Goal: Task Accomplishment & Management: Manage account settings

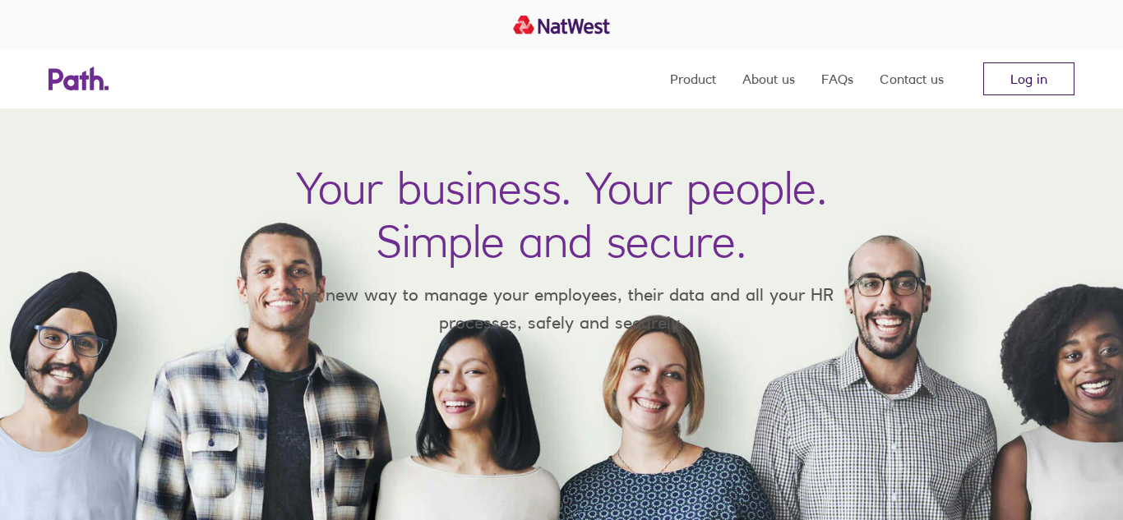
click at [1037, 78] on link "Log in" at bounding box center [1028, 78] width 91 height 33
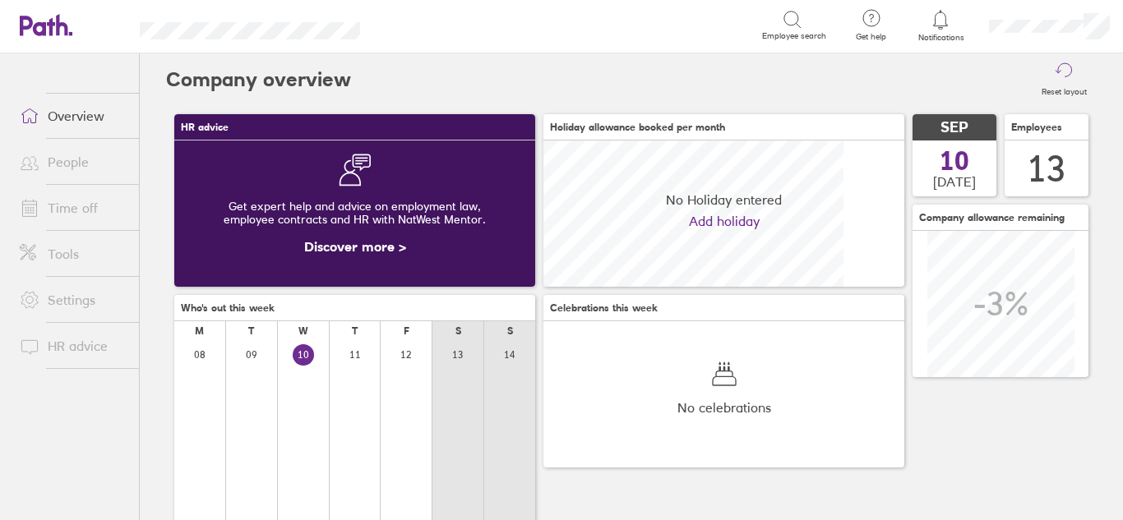
scroll to position [146, 361]
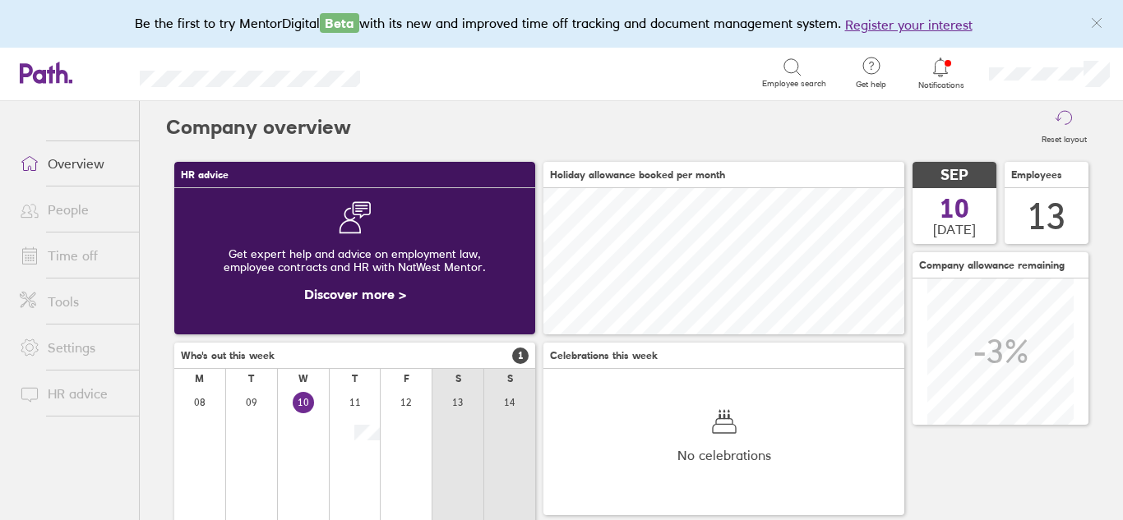
click at [938, 66] on icon at bounding box center [941, 68] width 20 height 20
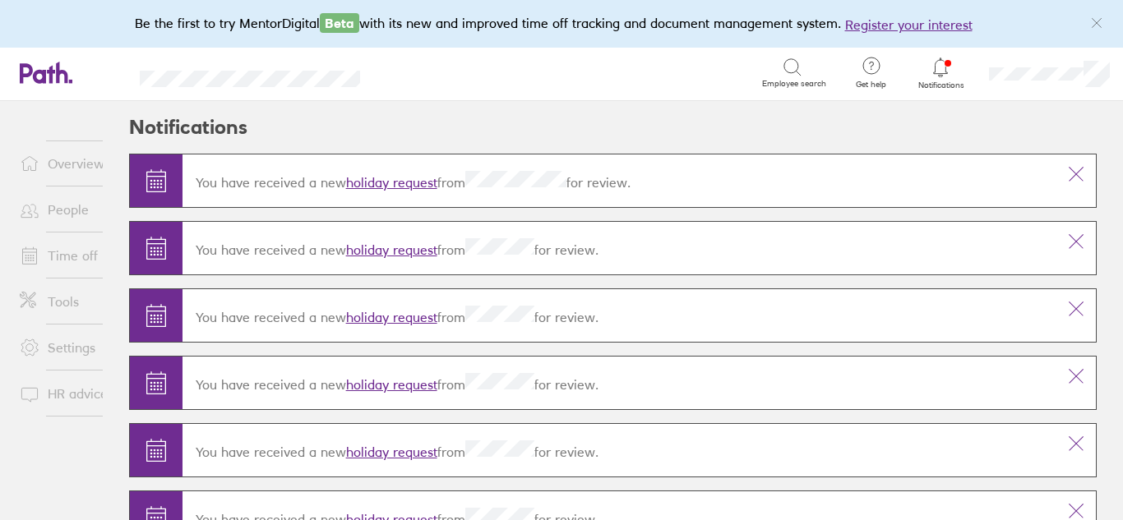
click at [372, 183] on link "holiday request" at bounding box center [391, 182] width 91 height 16
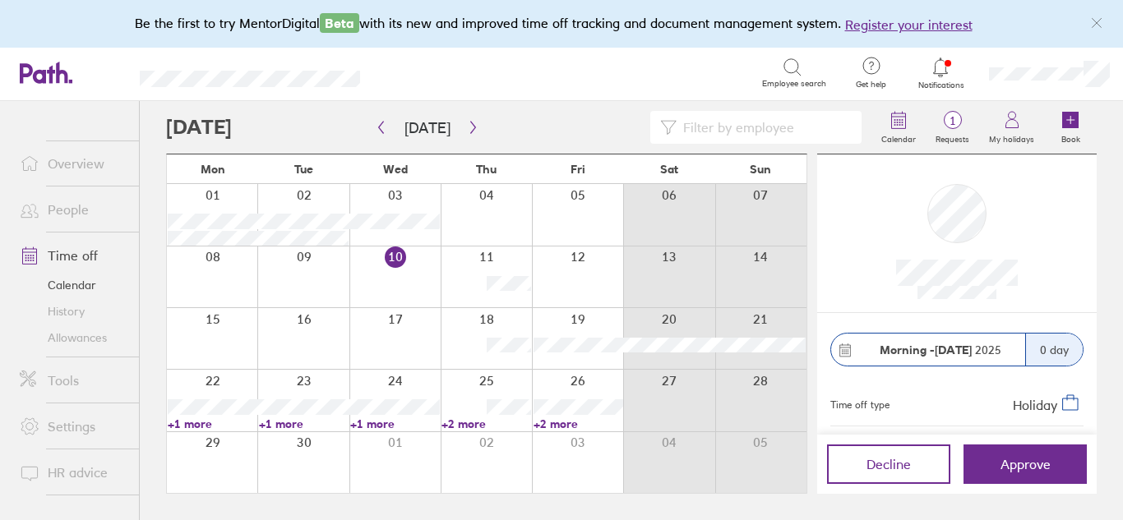
click at [1061, 351] on div "0 day" at bounding box center [1054, 350] width 58 height 32
click at [912, 349] on strong "Morning -" at bounding box center [907, 350] width 55 height 15
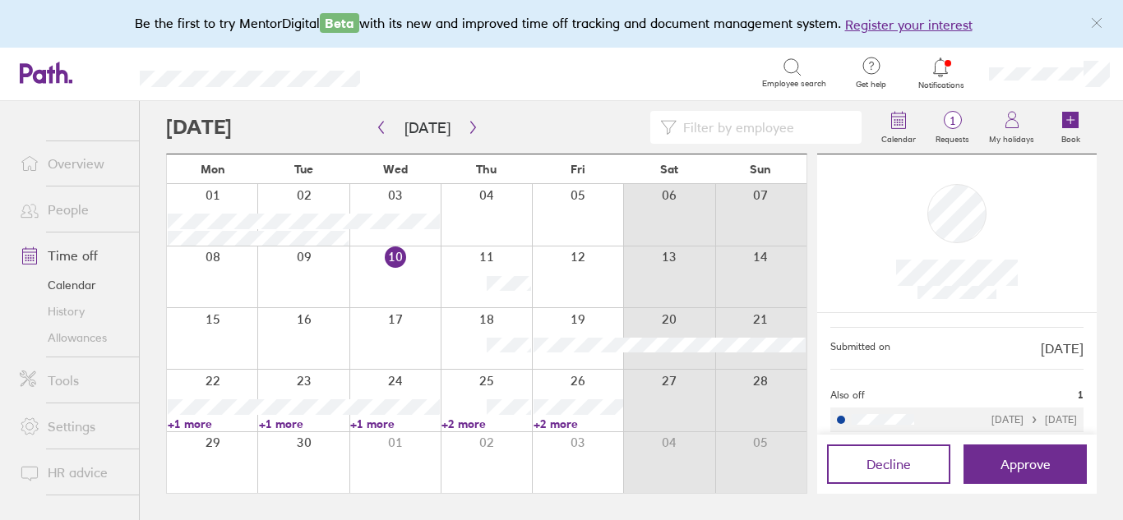
scroll to position [162, 0]
click at [464, 426] on link "+2 more" at bounding box center [486, 424] width 90 height 15
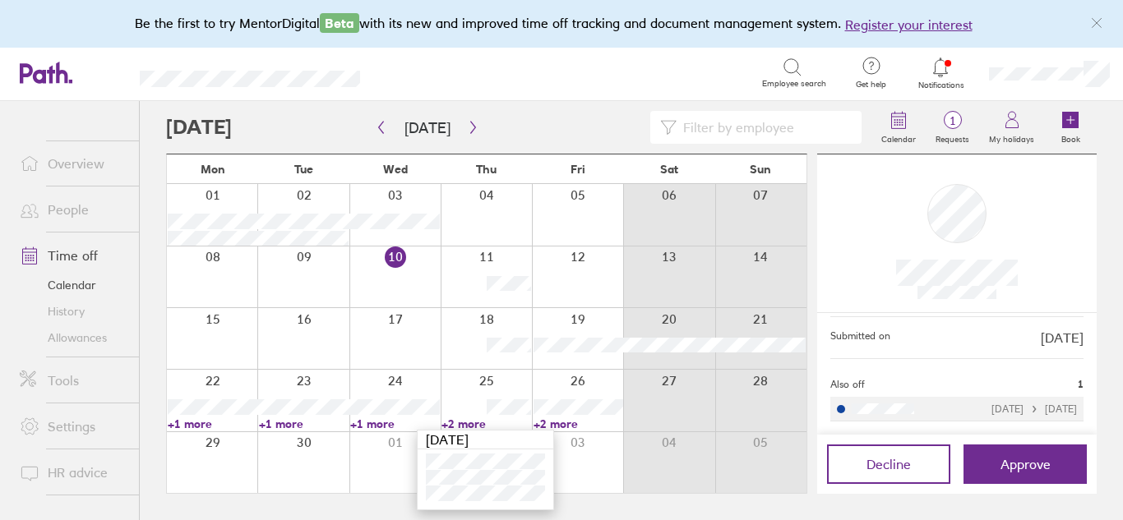
click at [555, 423] on link "+2 more" at bounding box center [579, 424] width 90 height 15
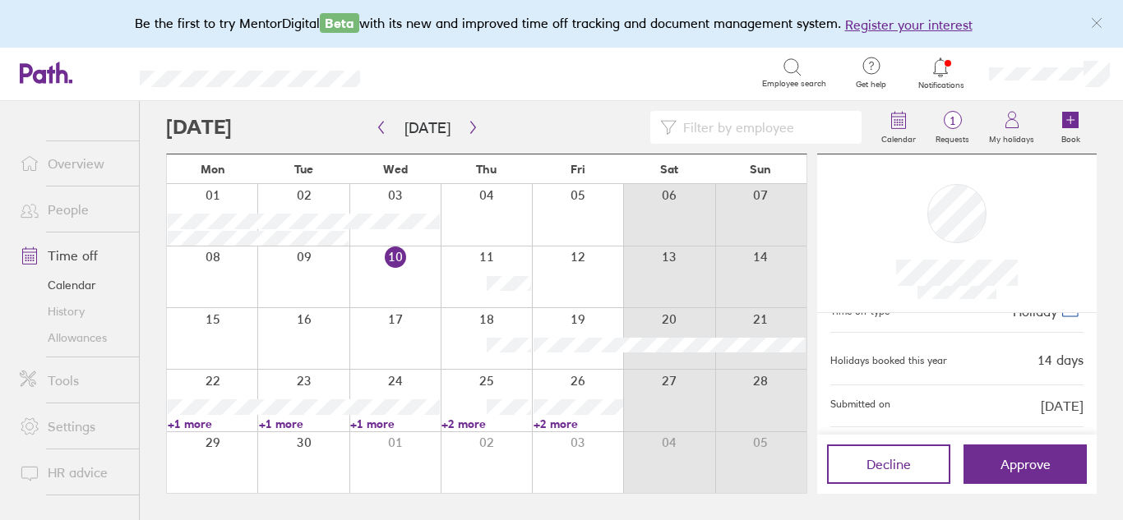
scroll to position [0, 0]
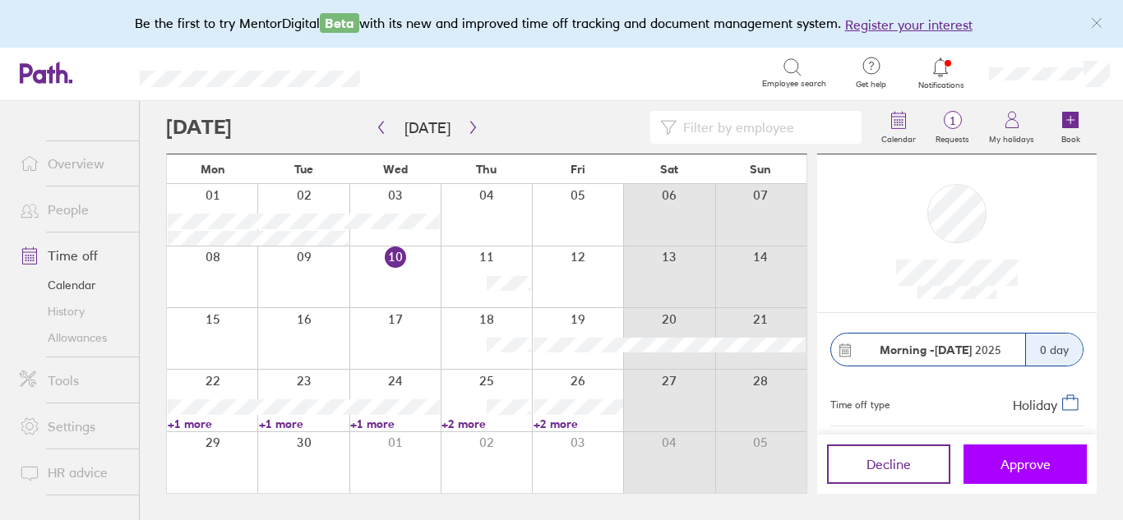
click at [1011, 467] on span "Approve" at bounding box center [1025, 464] width 50 height 15
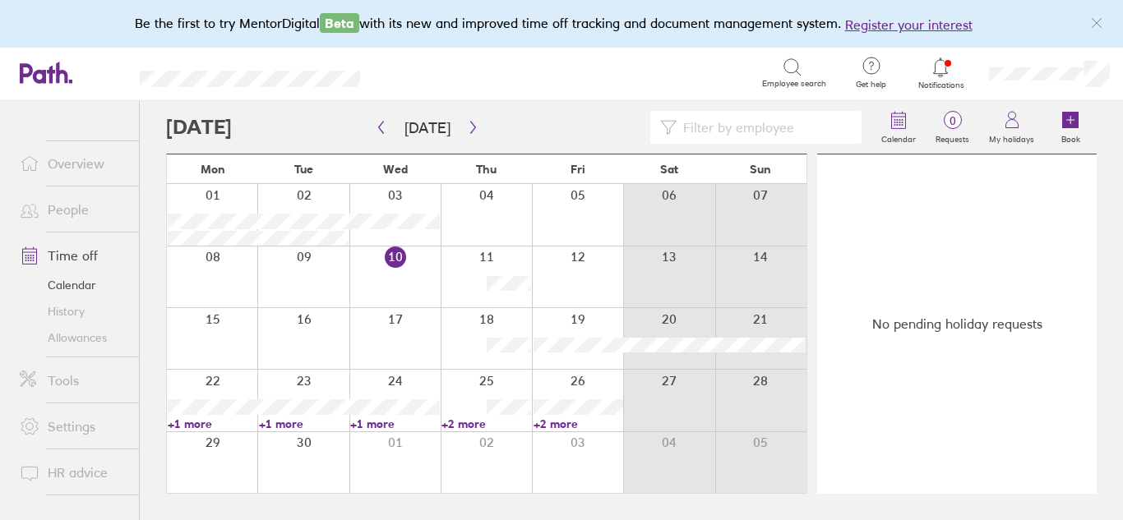
click at [941, 69] on icon at bounding box center [941, 68] width 20 height 20
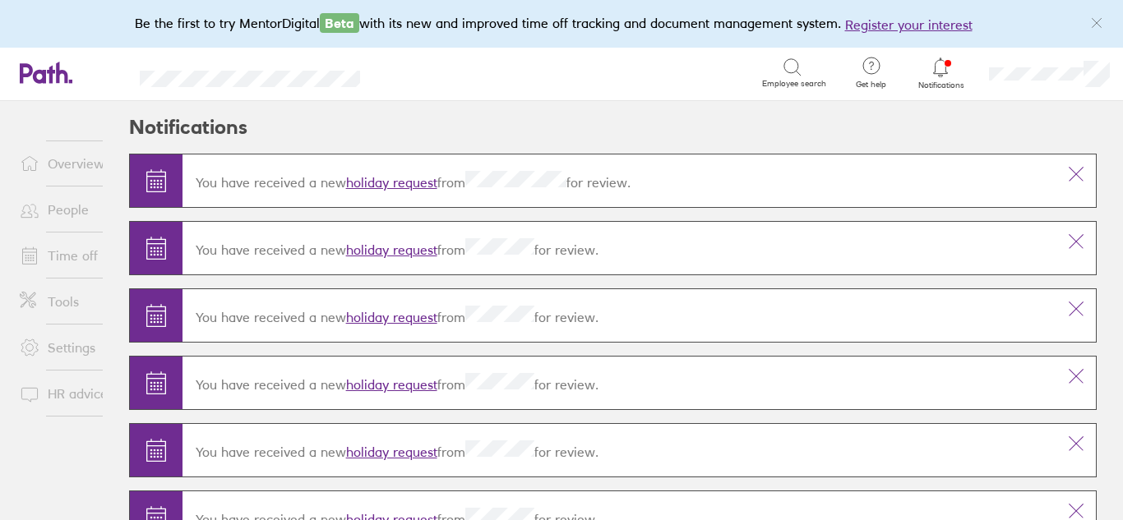
click at [364, 179] on link "holiday request" at bounding box center [391, 182] width 91 height 16
